Goal: Obtain resource: Download file/media

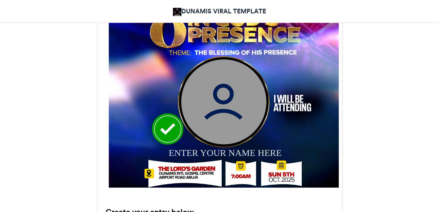
scroll to position [274, 0]
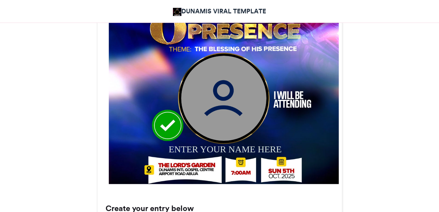
click at [232, 112] on img at bounding box center [223, 98] width 85 height 85
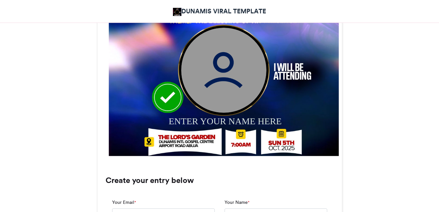
scroll to position [379, 0]
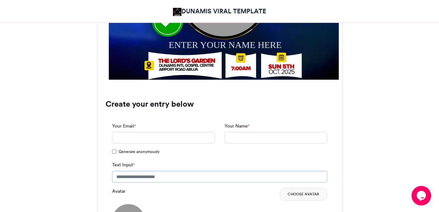
click at [159, 171] on input "Text Input *" at bounding box center [219, 177] width 215 height 12
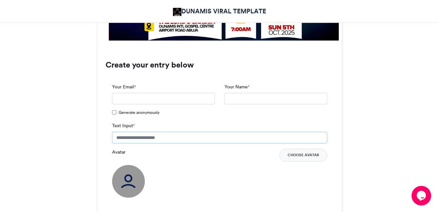
scroll to position [0, 0]
click at [166, 96] on input "Your Email *" at bounding box center [163, 99] width 103 height 12
type input "**********"
click at [253, 101] on input "Your Name *" at bounding box center [275, 99] width 103 height 12
type input "**********"
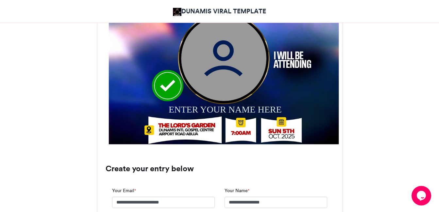
scroll to position [314, 0]
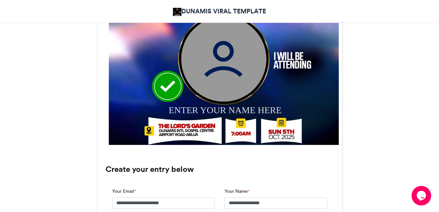
click at [225, 75] on img at bounding box center [223, 58] width 85 height 85
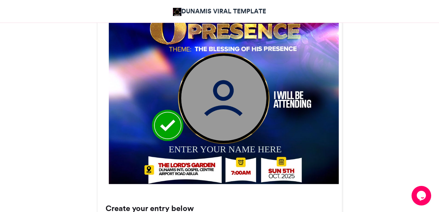
scroll to position [261, 0]
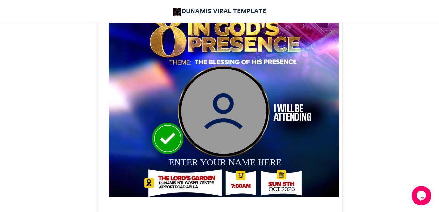
click at [209, 107] on img at bounding box center [223, 111] width 85 height 85
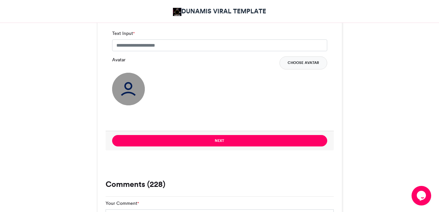
scroll to position [510, 0]
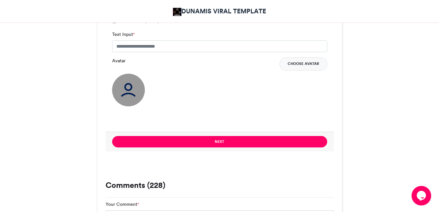
click at [302, 60] on button "Choose Avatar" at bounding box center [303, 64] width 48 height 13
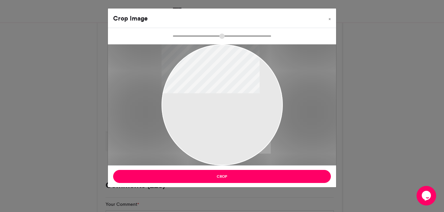
type input "******"
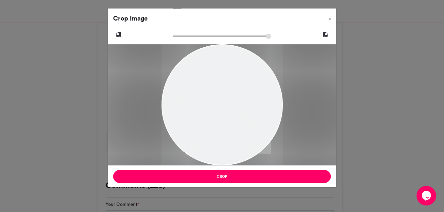
drag, startPoint x: 221, startPoint y: 77, endPoint x: 210, endPoint y: 94, distance: 20.9
click at [210, 94] on div at bounding box center [221, 123] width 121 height 242
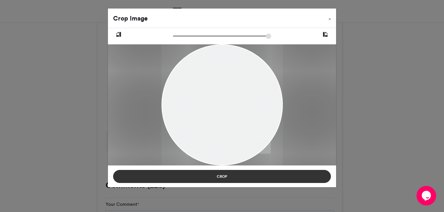
click at [208, 175] on button "Crop" at bounding box center [222, 176] width 218 height 13
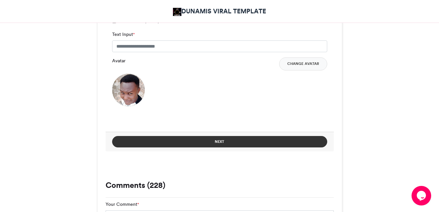
click at [207, 145] on button "Next" at bounding box center [219, 141] width 215 height 11
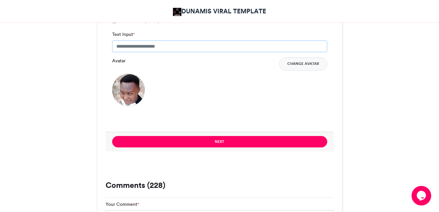
click at [180, 48] on input "Text Input *" at bounding box center [219, 47] width 215 height 12
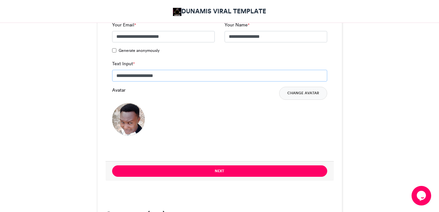
scroll to position [537, 0]
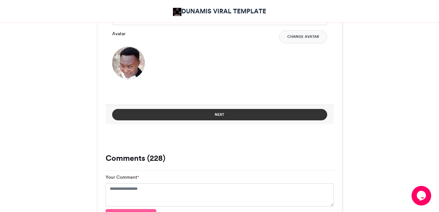
click at [275, 115] on button "Next" at bounding box center [219, 114] width 215 height 11
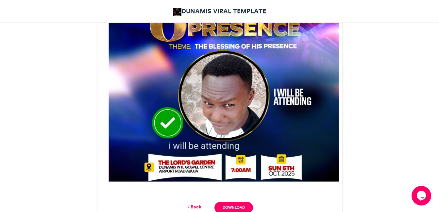
scroll to position [281, 0]
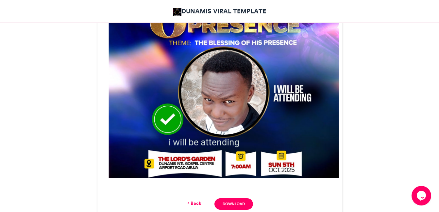
click at [195, 203] on link "Back" at bounding box center [193, 203] width 15 height 7
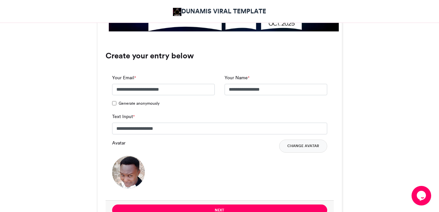
scroll to position [429, 0]
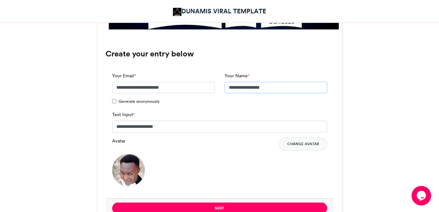
drag, startPoint x: 275, startPoint y: 90, endPoint x: 191, endPoint y: 91, distance: 83.7
click at [191, 91] on div "**********" at bounding box center [219, 92] width 225 height 39
drag, startPoint x: 196, startPoint y: 129, endPoint x: 87, endPoint y: 133, distance: 109.5
click at [87, 133] on div "EIGHT HOURS IN HIS PRESENCE DUNAMIS VIRAL TEMPLATE [DATE] 2867 Views 1809 Entri…" at bounding box center [219, 212] width 373 height 1072
paste input "text"
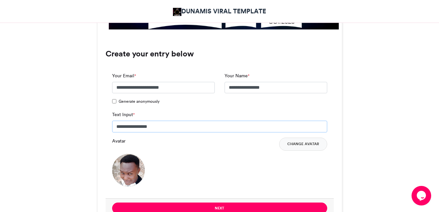
click at [143, 129] on input "**********" at bounding box center [219, 127] width 215 height 12
drag, startPoint x: 171, startPoint y: 127, endPoint x: 25, endPoint y: 124, distance: 145.5
click at [25, 124] on div "EIGHT HOURS IN HIS PRESENCE DUNAMIS VIRAL TEMPLATE [DATE] 2867 Views" at bounding box center [219, 211] width 439 height 1103
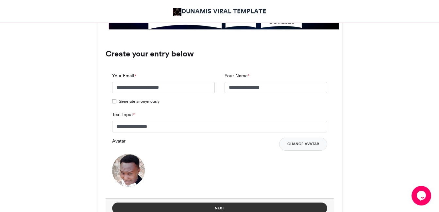
click at [241, 208] on button "Next" at bounding box center [219, 208] width 215 height 11
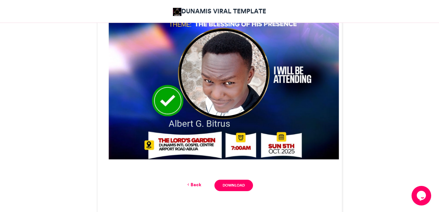
scroll to position [308, 0]
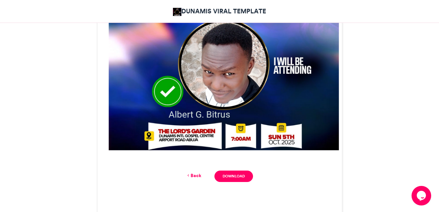
click at [190, 179] on icon at bounding box center [188, 176] width 5 height 6
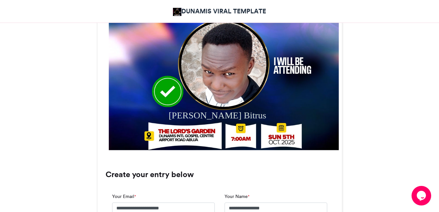
scroll to position [465, 0]
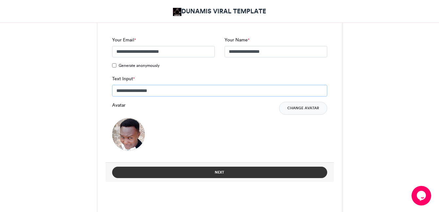
type input "**********"
click at [230, 169] on button "Next" at bounding box center [219, 172] width 215 height 11
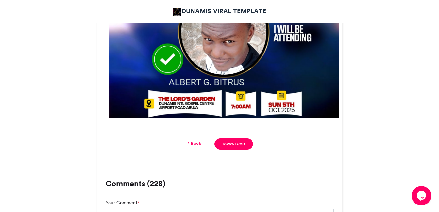
scroll to position [332, 0]
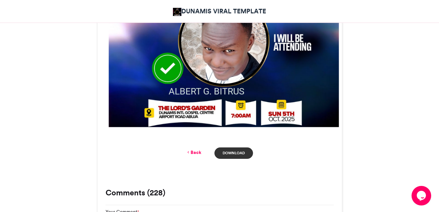
click at [242, 156] on link "Download" at bounding box center [233, 153] width 38 height 11
